Goal: Navigation & Orientation: Find specific page/section

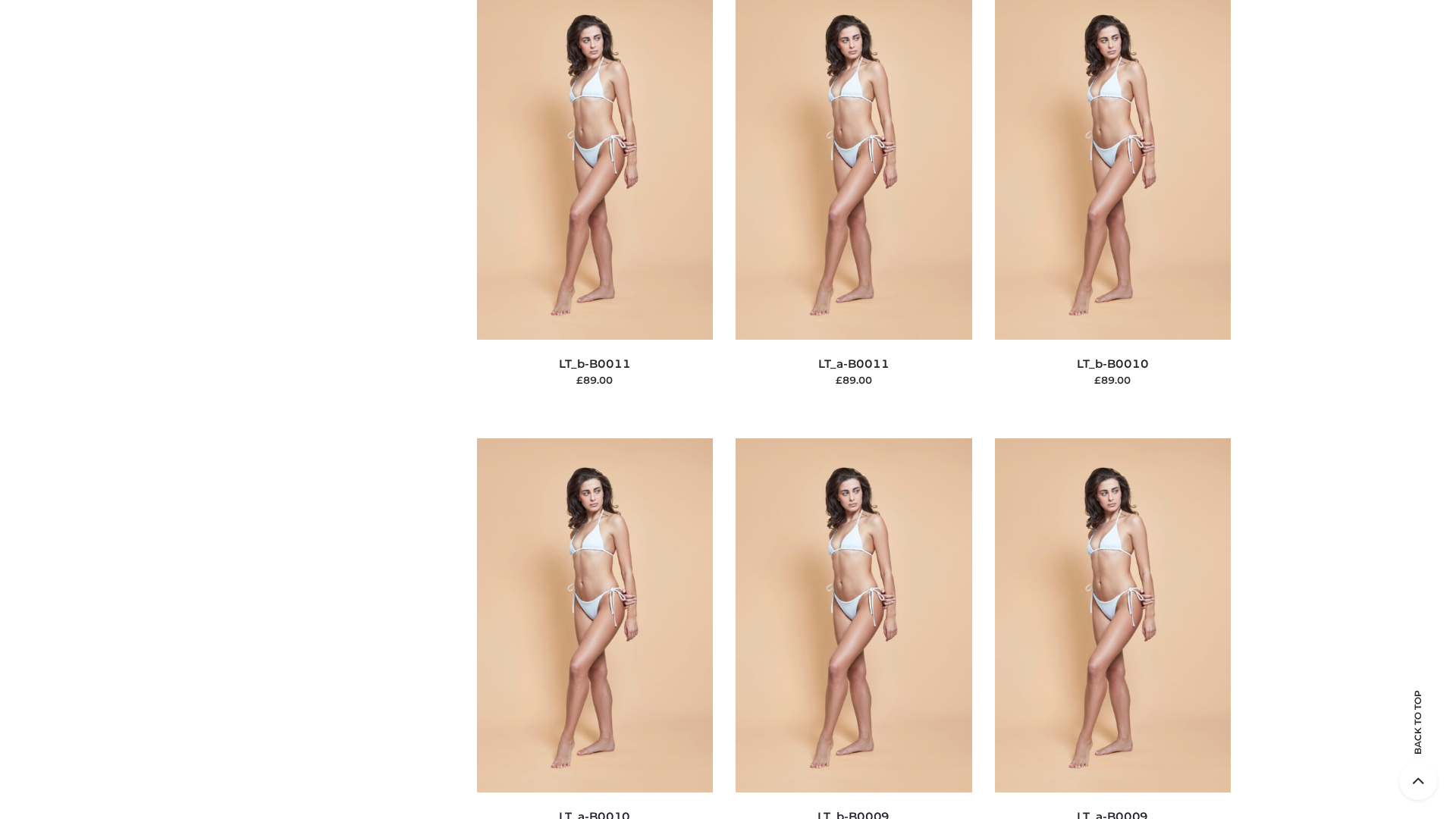
scroll to position [6811, 0]
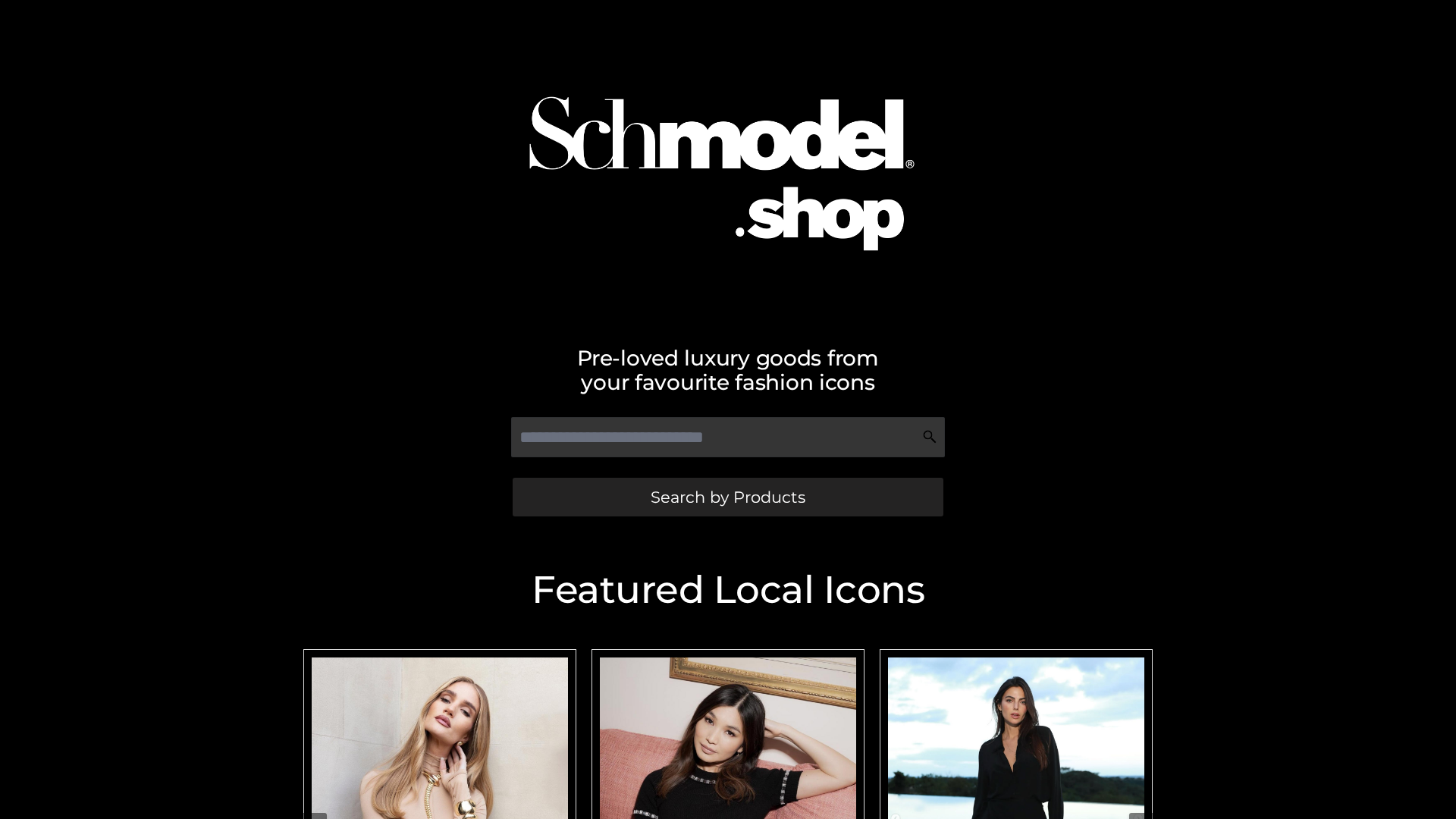
click at [727, 497] on span "Search by Products" at bounding box center [728, 498] width 154 height 16
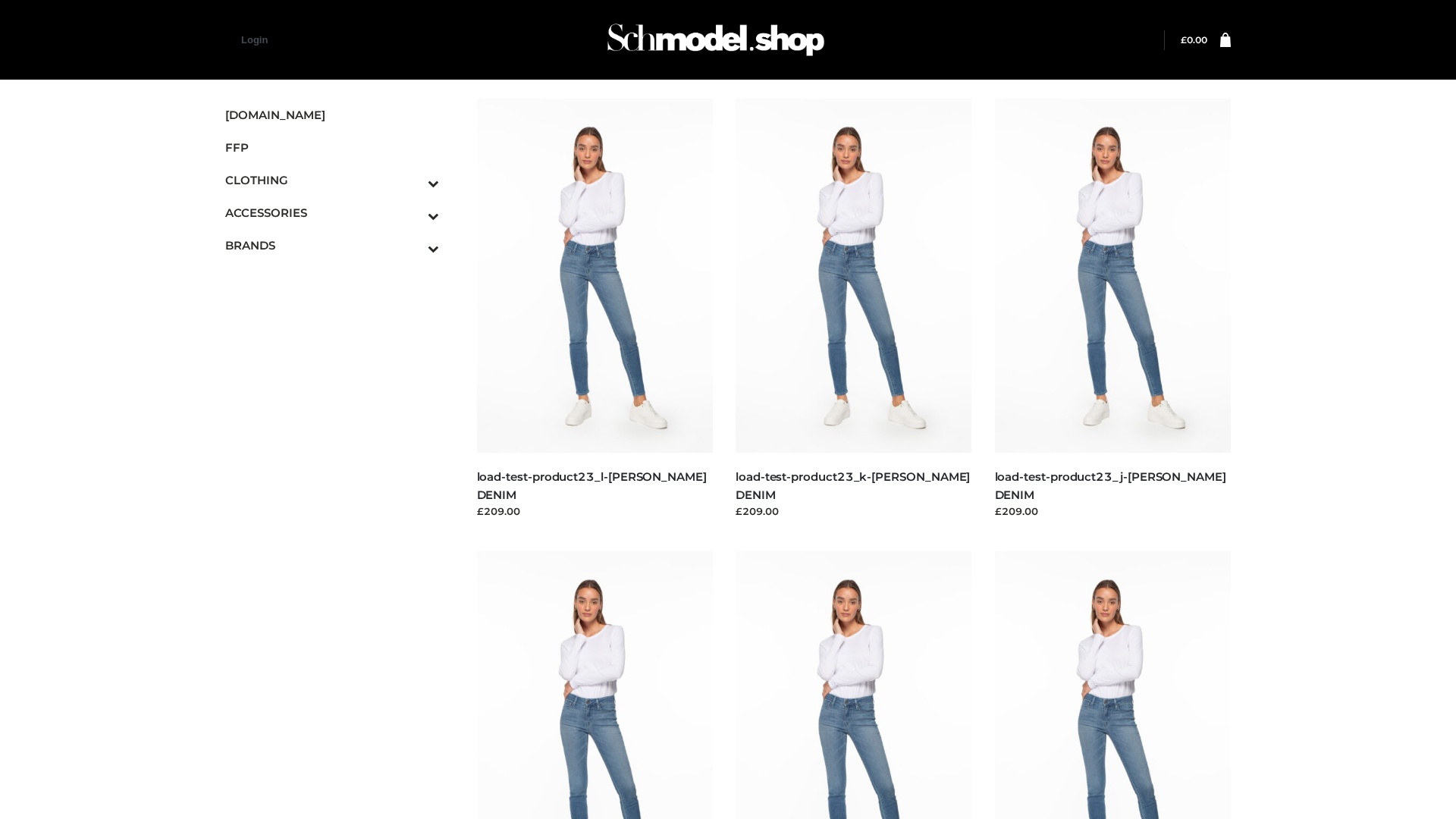
scroll to position [1330, 0]
